Goal: Transaction & Acquisition: Download file/media

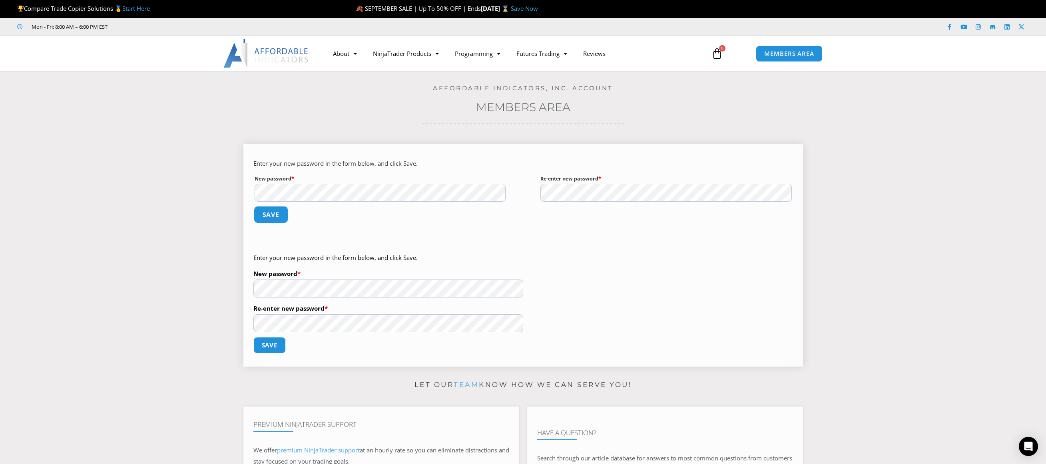
click at [270, 215] on button "Save" at bounding box center [270, 214] width 34 height 17
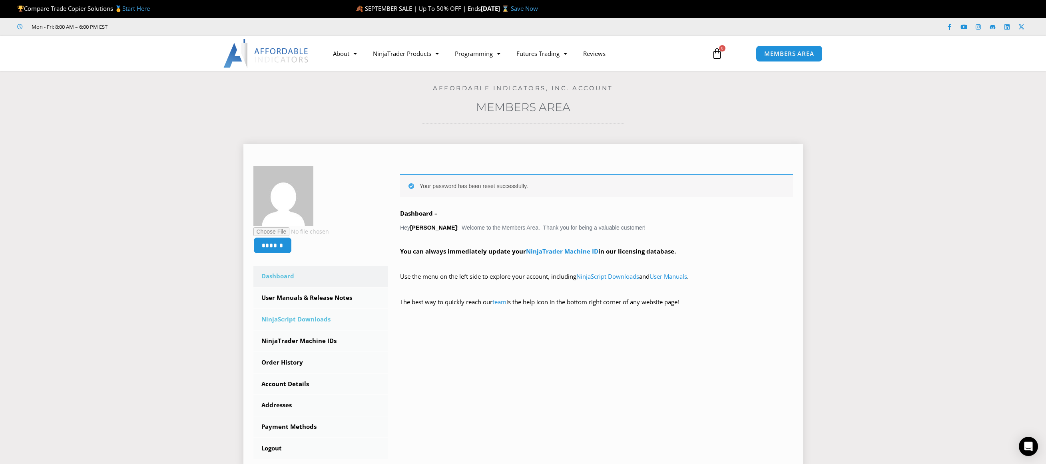
click at [286, 321] on link "NinjaScript Downloads" at bounding box center [320, 319] width 135 height 21
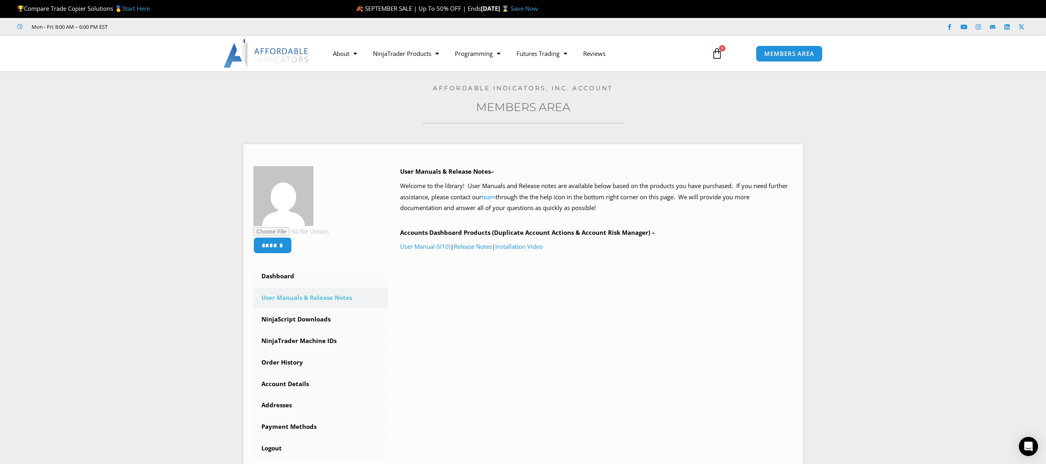
click at [420, 248] on link "User Manual (V10)" at bounding box center [425, 247] width 50 height 8
